Goal: Task Accomplishment & Management: Use online tool/utility

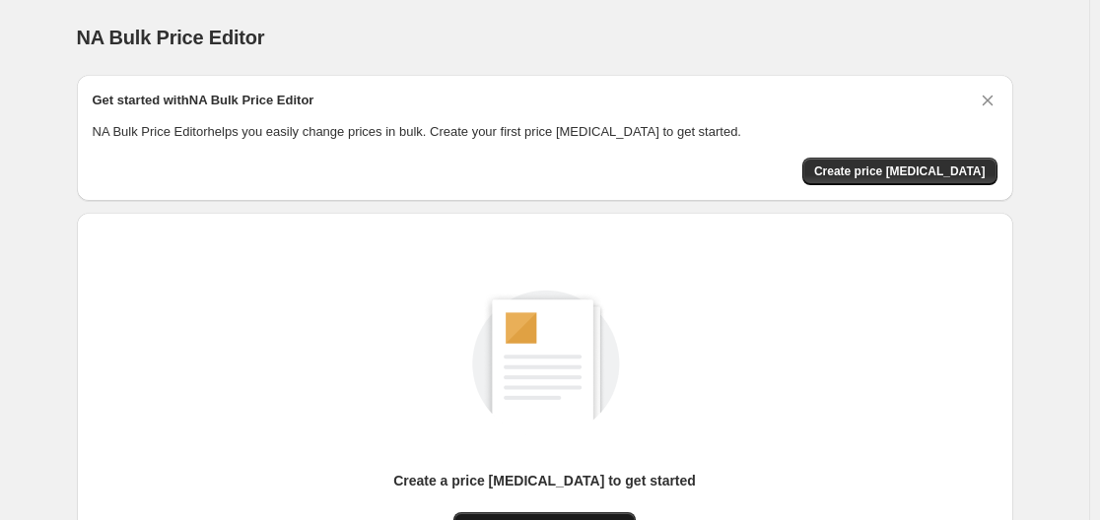
click at [541, 513] on button "New price [MEDICAL_DATA]" at bounding box center [544, 527] width 182 height 28
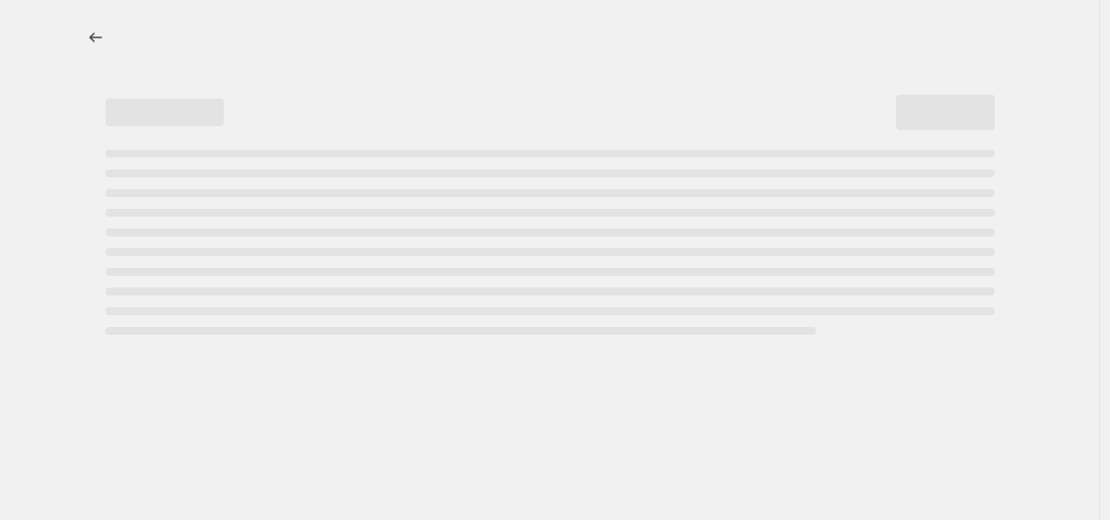
select select "percentage"
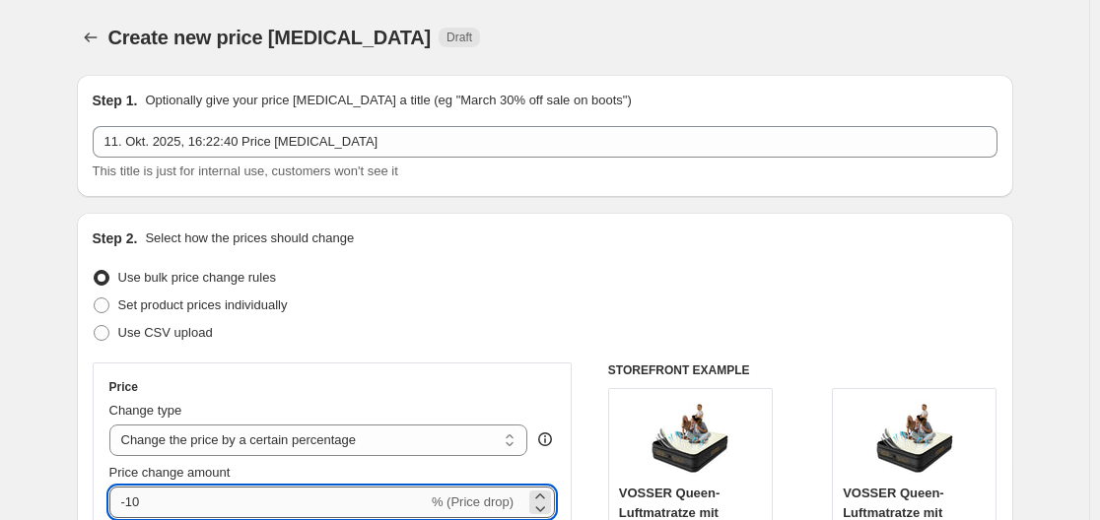
click at [379, 508] on input "-10" at bounding box center [268, 503] width 318 height 32
type input "-1"
type input "-30"
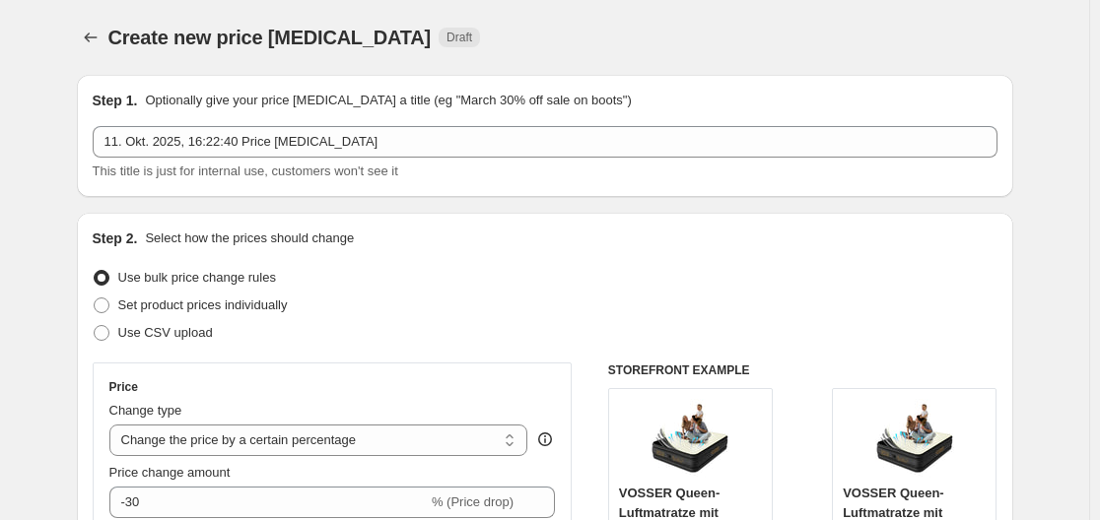
click at [596, 241] on div "Step 2. Select how the prices should change" at bounding box center [545, 239] width 905 height 20
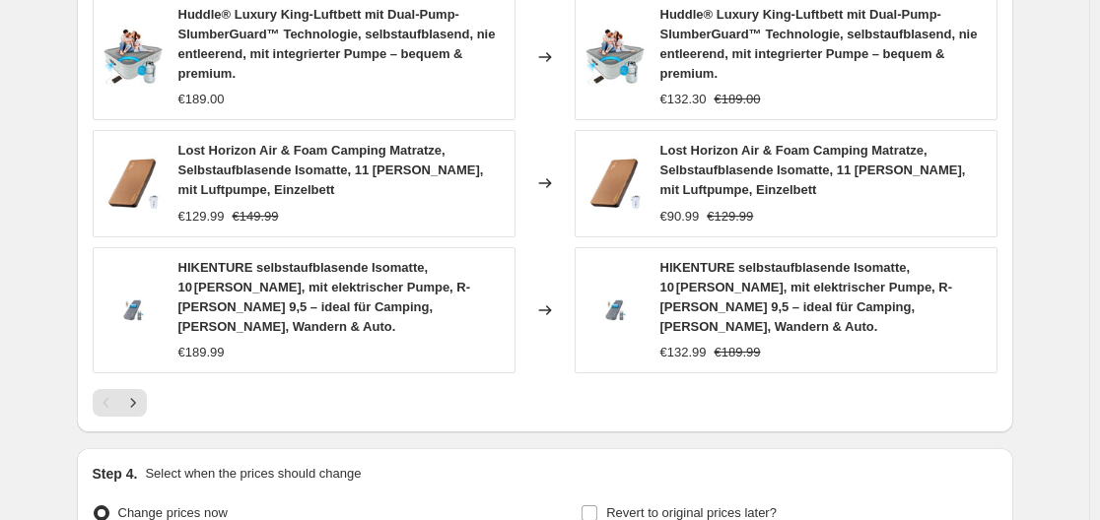
scroll to position [1620, 0]
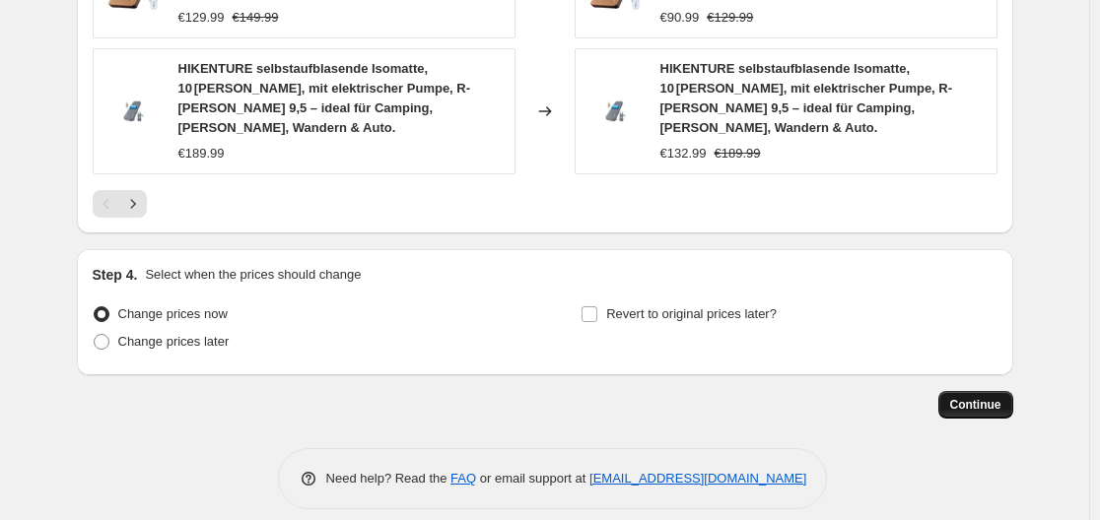
click at [964, 397] on span "Continue" at bounding box center [975, 405] width 51 height 16
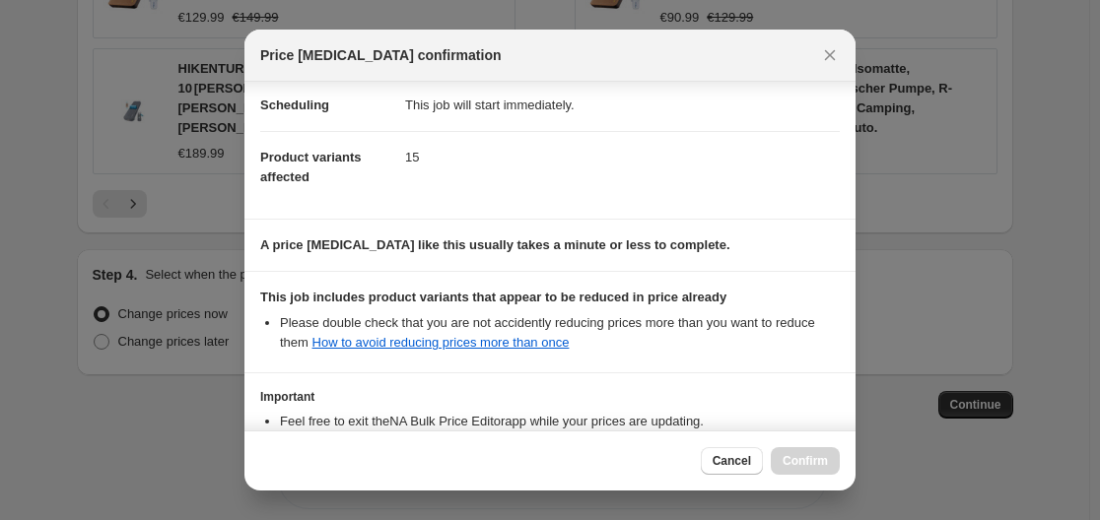
scroll to position [309, 0]
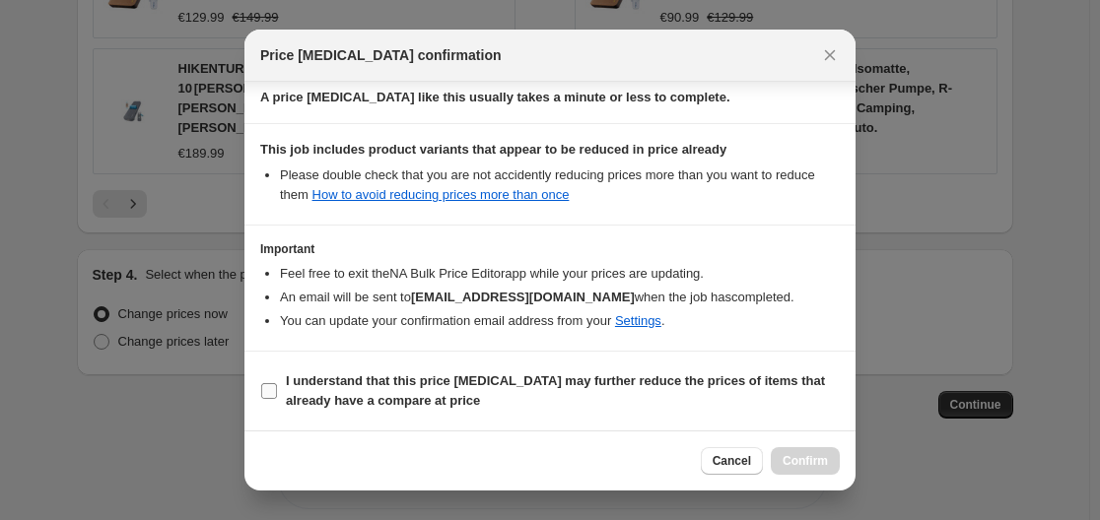
click at [472, 396] on span "I understand that this price [MEDICAL_DATA] may further reduce the prices of it…" at bounding box center [563, 391] width 554 height 39
click at [277, 396] on input "I understand that this price [MEDICAL_DATA] may further reduce the prices of it…" at bounding box center [269, 391] width 16 height 16
checkbox input "true"
click at [793, 453] on button "Confirm" at bounding box center [805, 461] width 69 height 28
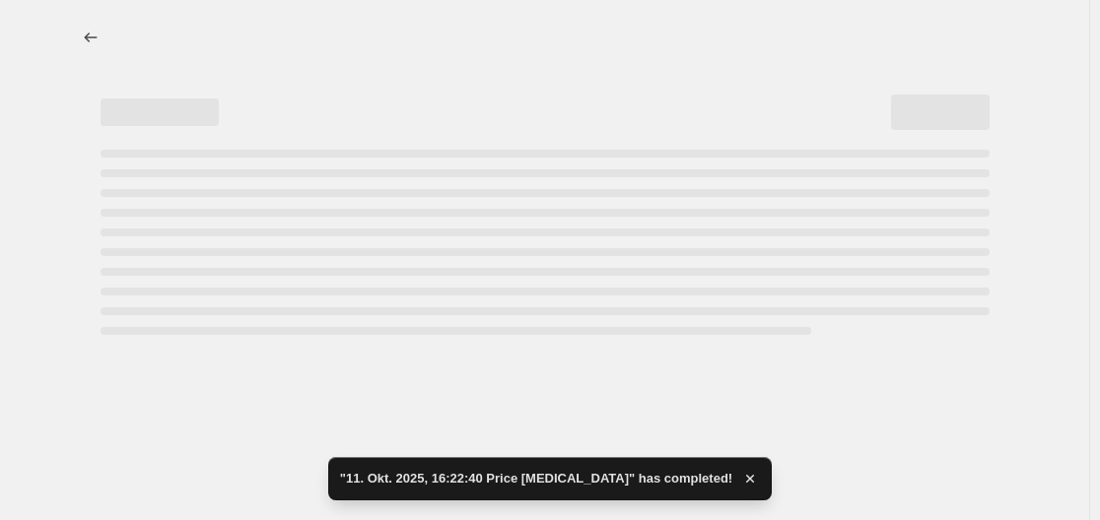
select select "percentage"
